Goal: Information Seeking & Learning: Compare options

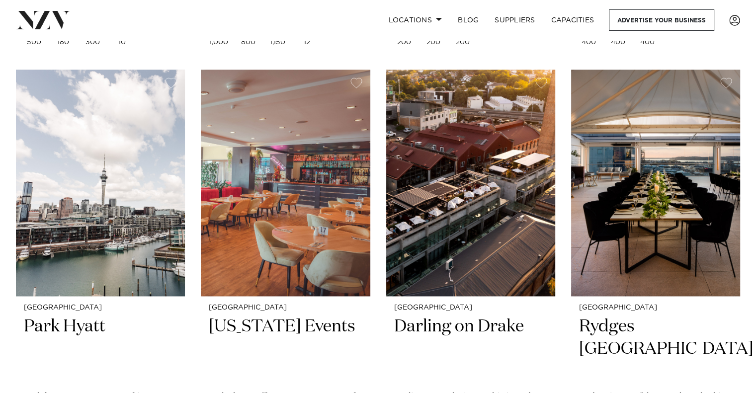
scroll to position [1260, 0]
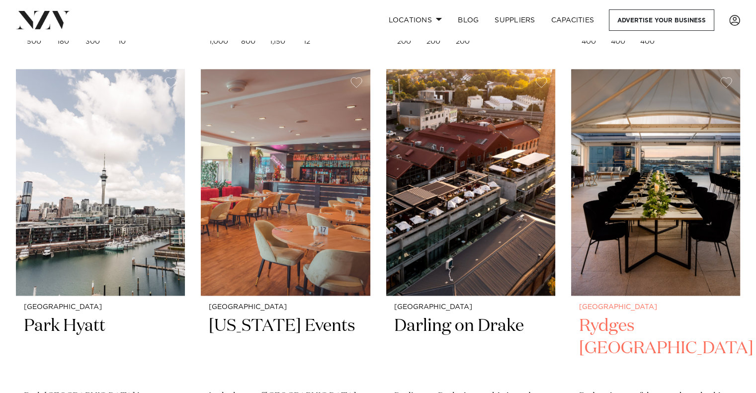
drag, startPoint x: 453, startPoint y: 251, endPoint x: 612, endPoint y: 350, distance: 187.4
click at [612, 350] on h2 "Rydges Auckland" at bounding box center [655, 348] width 153 height 67
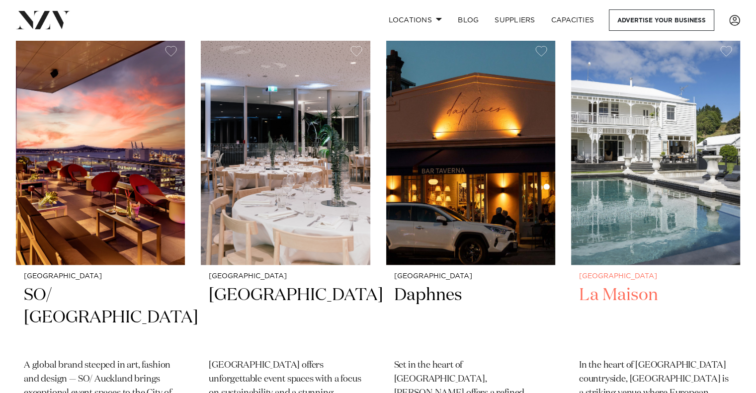
scroll to position [4837, 0]
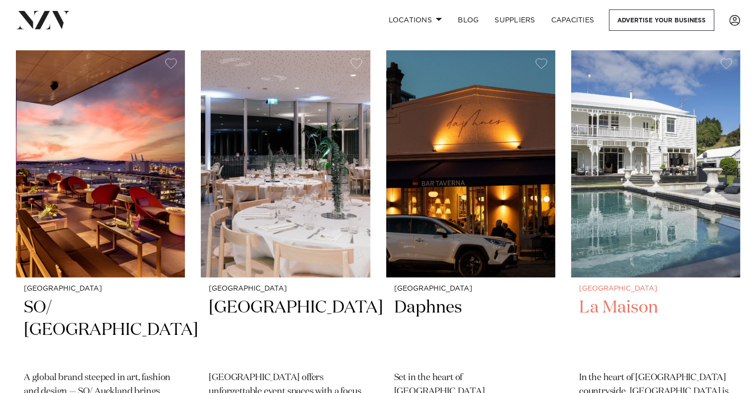
click at [632, 140] on img at bounding box center [655, 163] width 169 height 227
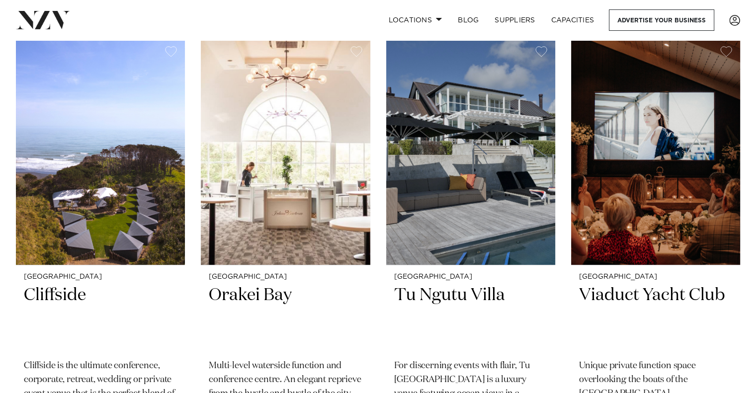
scroll to position [11481, 0]
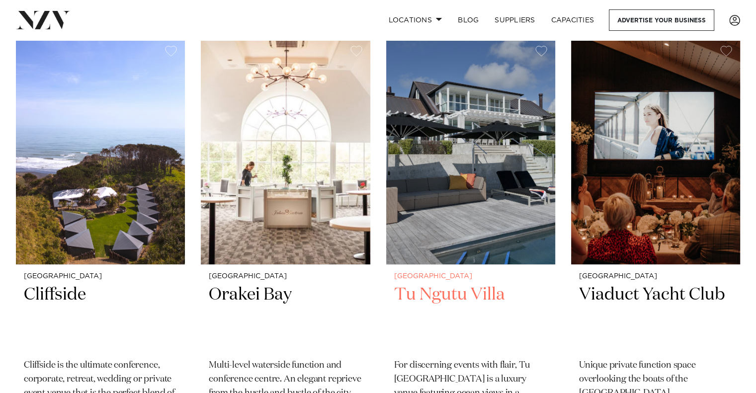
click at [481, 284] on h2 "Tu Ngutu Villa" at bounding box center [470, 317] width 153 height 67
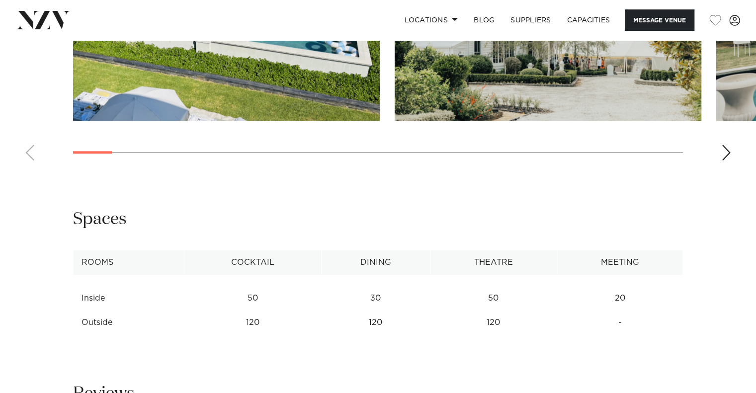
scroll to position [870, 0]
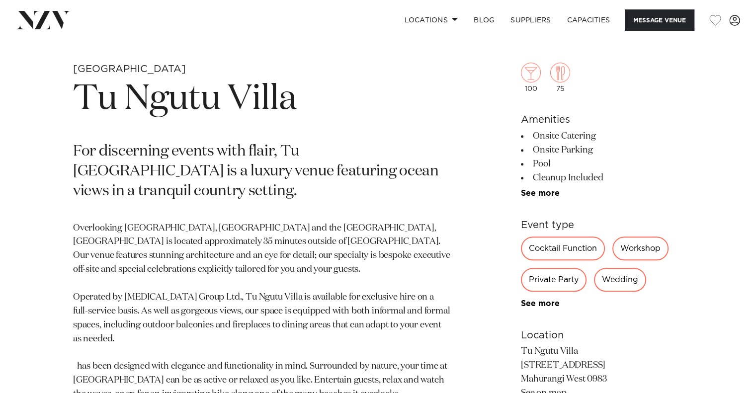
scroll to position [443, 0]
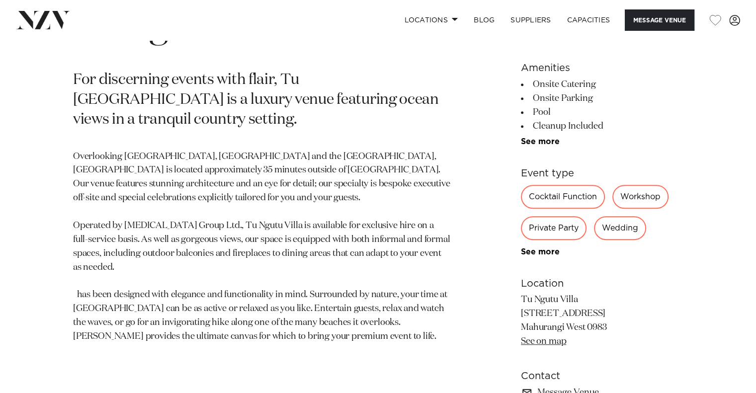
click at [544, 134] on ul "Onsite Catering Onsite Parking Pool Cleanup Included Marquee 50km from CBD 75km…" at bounding box center [602, 112] width 162 height 69
click at [545, 146] on div "100 75 Amenities Onsite Catering Onsite Parking Pool Cleanup Included Marquee 5…" at bounding box center [602, 213] width 162 height 484
click at [543, 138] on link "See more" at bounding box center [560, 142] width 78 height 8
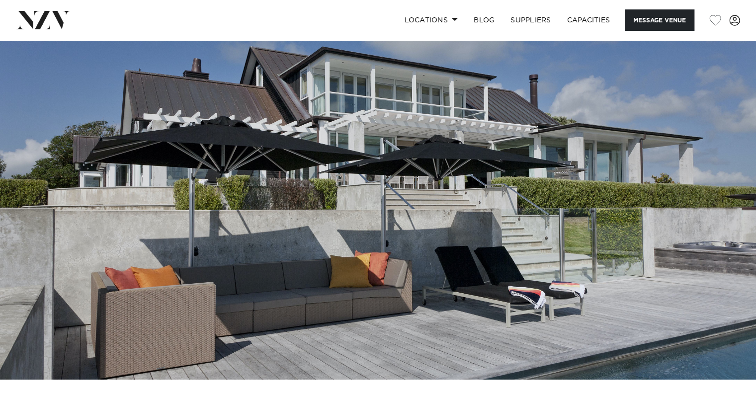
scroll to position [14, 0]
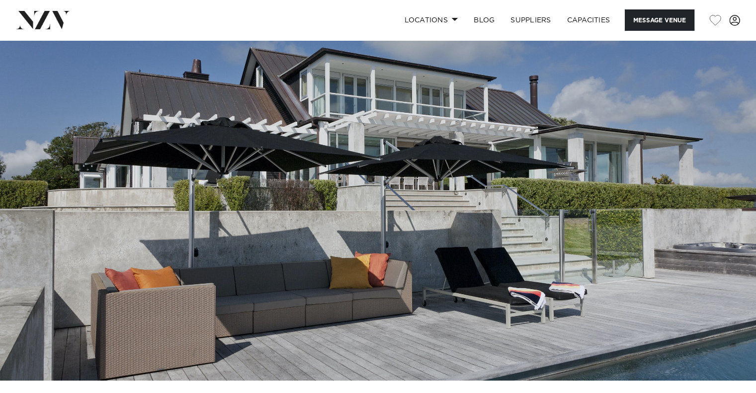
click at [519, 234] on img at bounding box center [378, 203] width 756 height 354
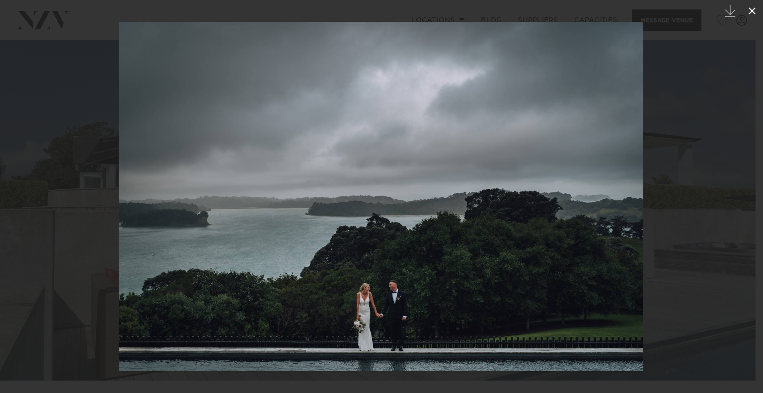
click at [755, 7] on icon at bounding box center [752, 11] width 12 height 12
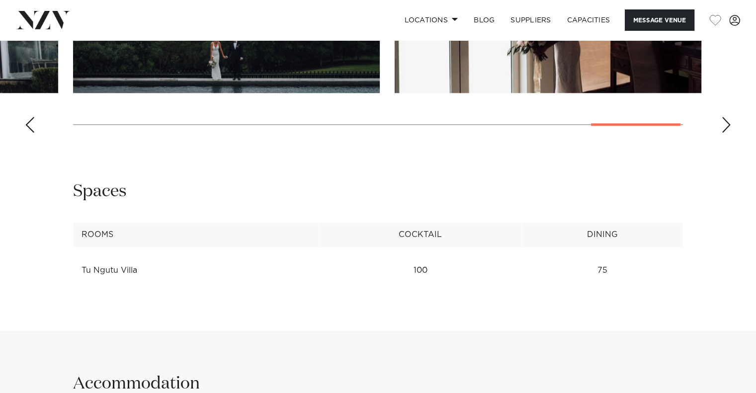
scroll to position [1139, 0]
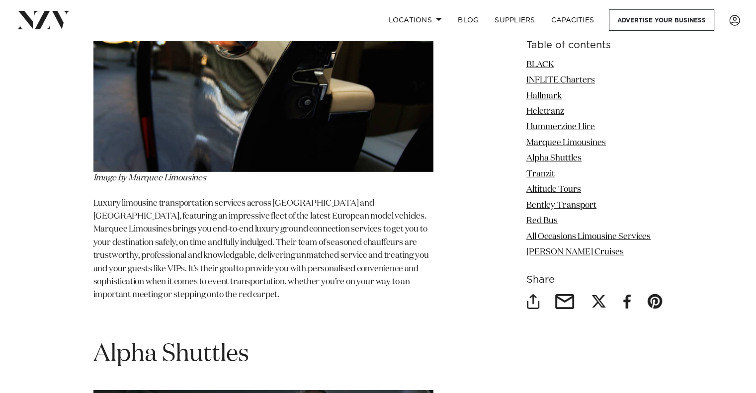
scroll to position [3084, 0]
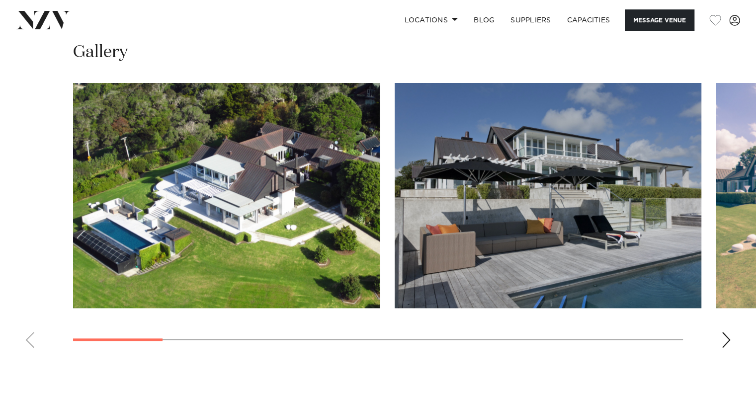
scroll to position [884, 0]
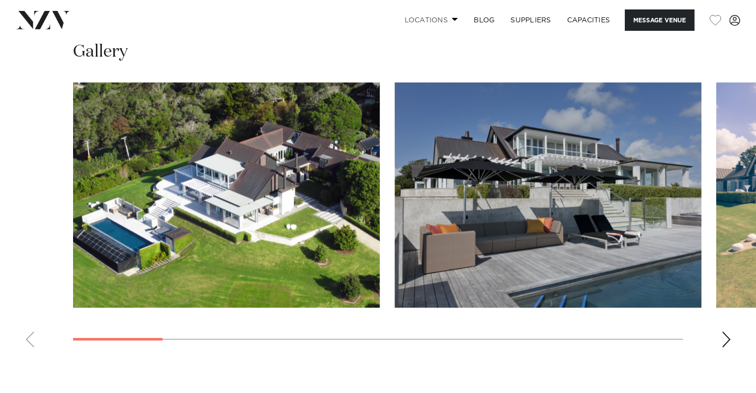
click at [443, 17] on link "Locations" at bounding box center [431, 19] width 70 height 21
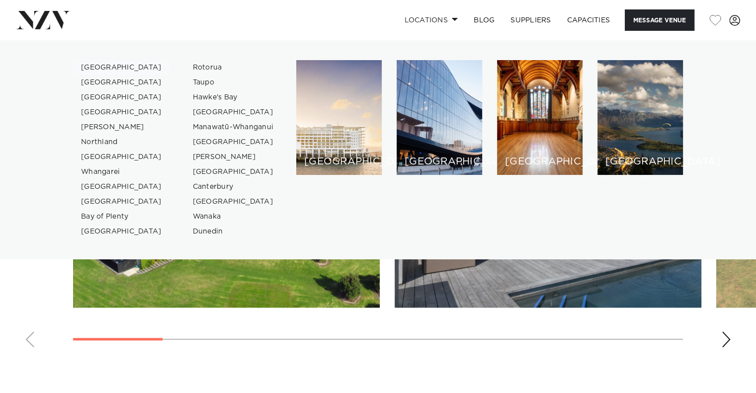
click at [86, 64] on link "[GEOGRAPHIC_DATA]" at bounding box center [121, 67] width 97 height 15
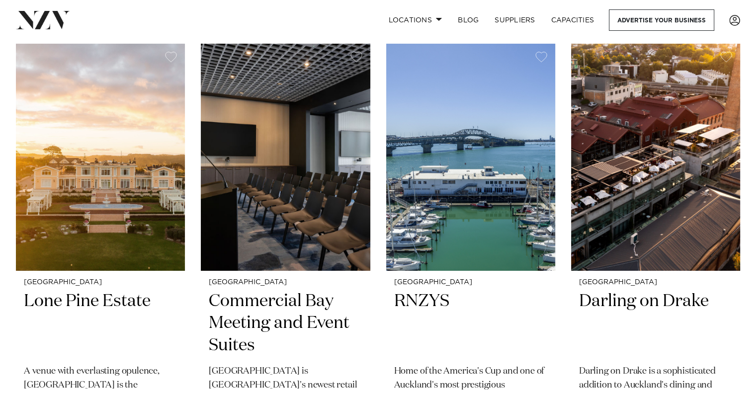
scroll to position [3518, 0]
click at [162, 191] on img at bounding box center [100, 157] width 169 height 227
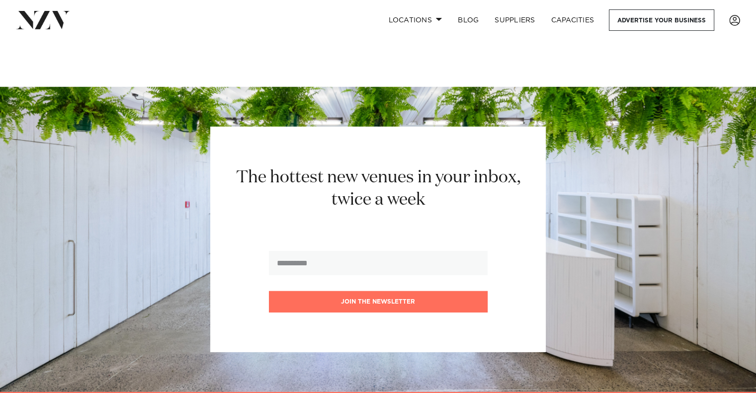
scroll to position [14361, 0]
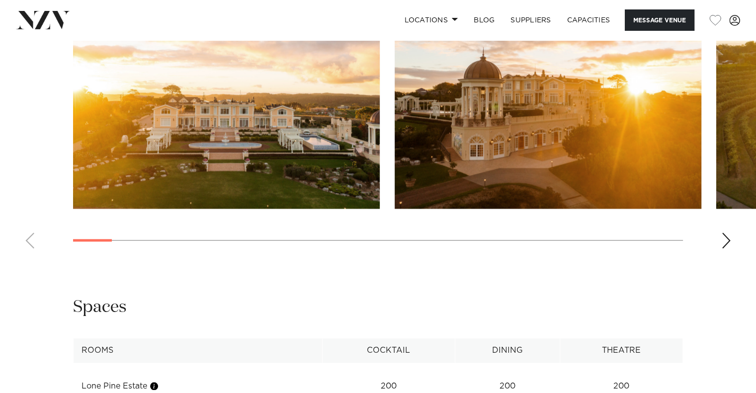
scroll to position [1013, 0]
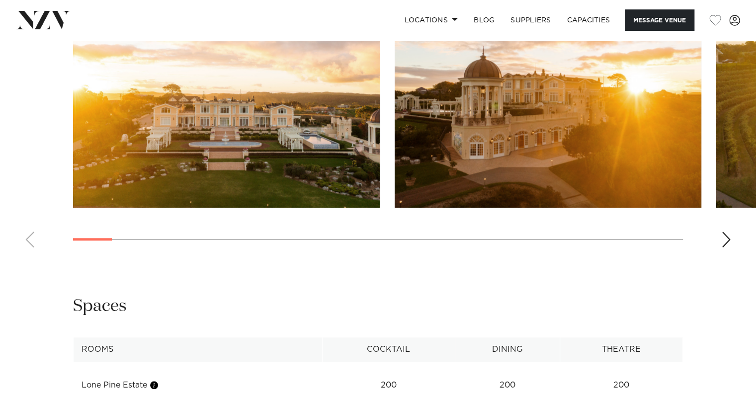
click at [719, 237] on swiper-container at bounding box center [378, 119] width 756 height 273
click at [727, 242] on div "Next slide" at bounding box center [726, 240] width 10 height 16
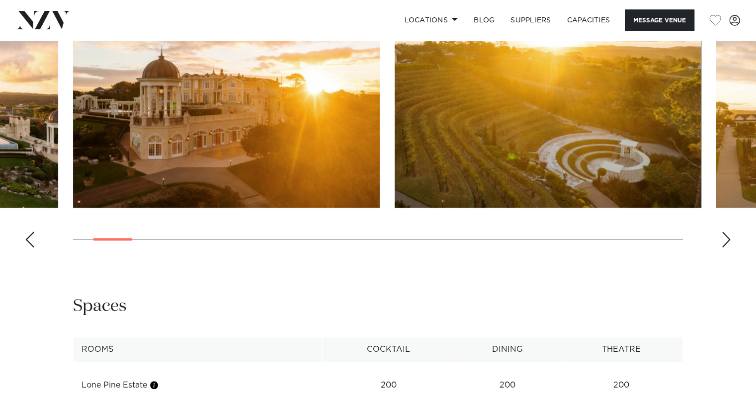
click at [727, 242] on div "Next slide" at bounding box center [726, 240] width 10 height 16
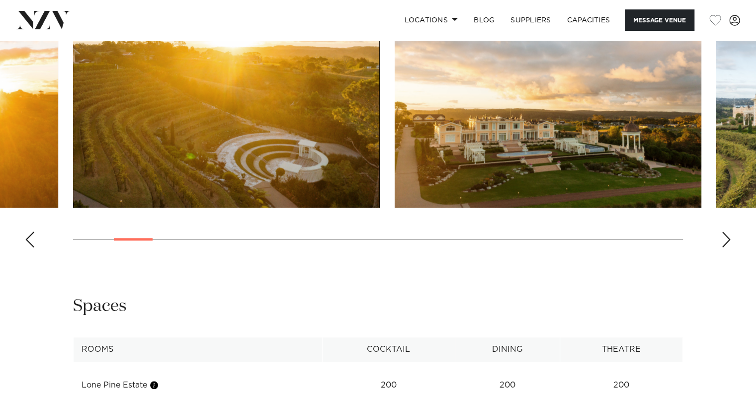
click at [727, 242] on div "Next slide" at bounding box center [726, 240] width 10 height 16
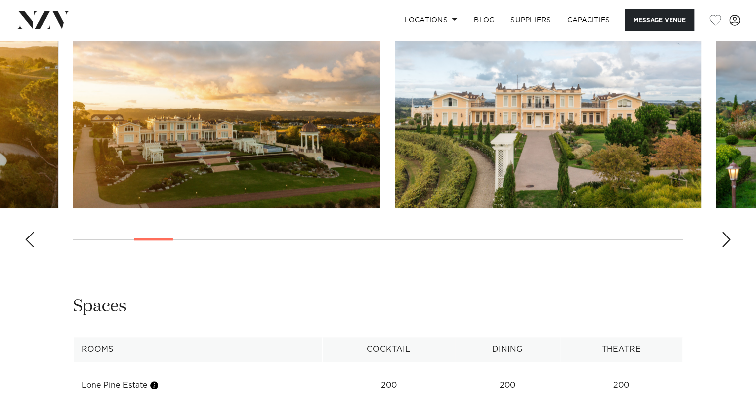
click at [727, 242] on div "Next slide" at bounding box center [726, 240] width 10 height 16
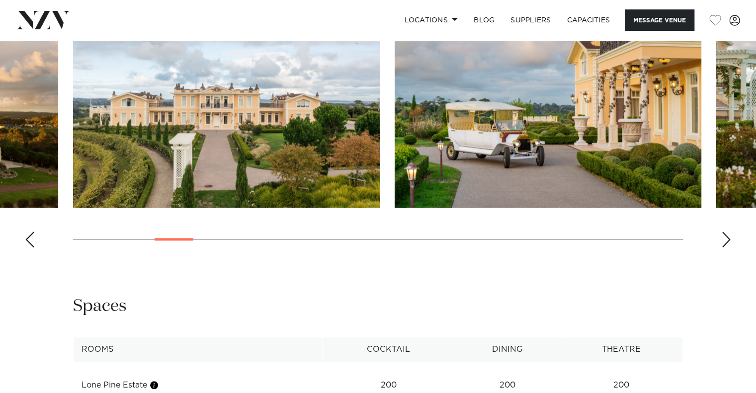
click at [727, 242] on div "Next slide" at bounding box center [726, 240] width 10 height 16
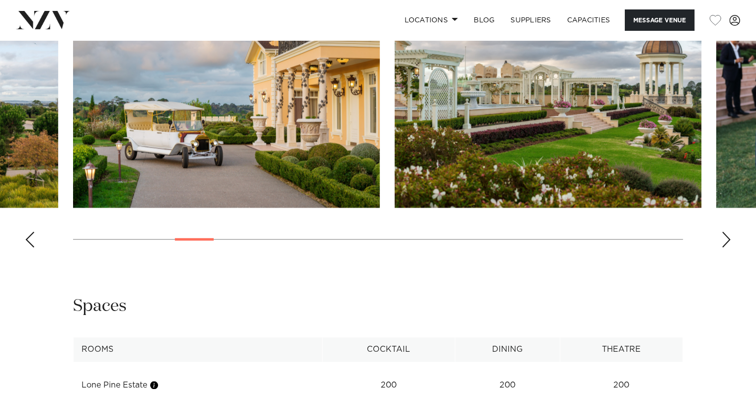
click at [727, 242] on div "Next slide" at bounding box center [726, 240] width 10 height 16
